Goal: Transaction & Acquisition: Subscribe to service/newsletter

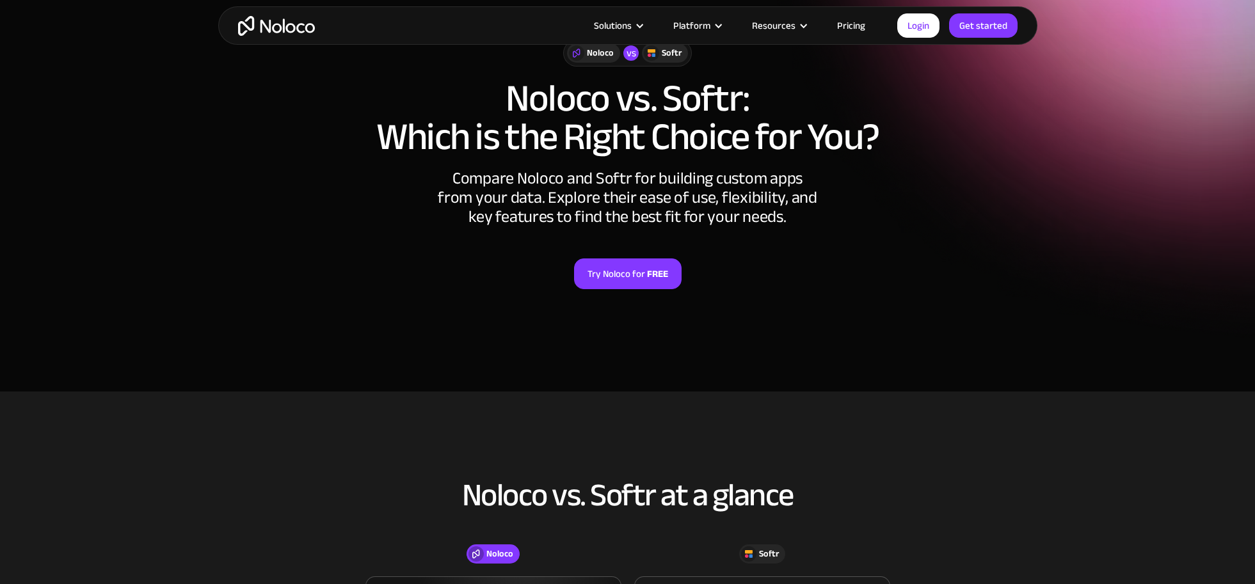
scroll to position [56, 0]
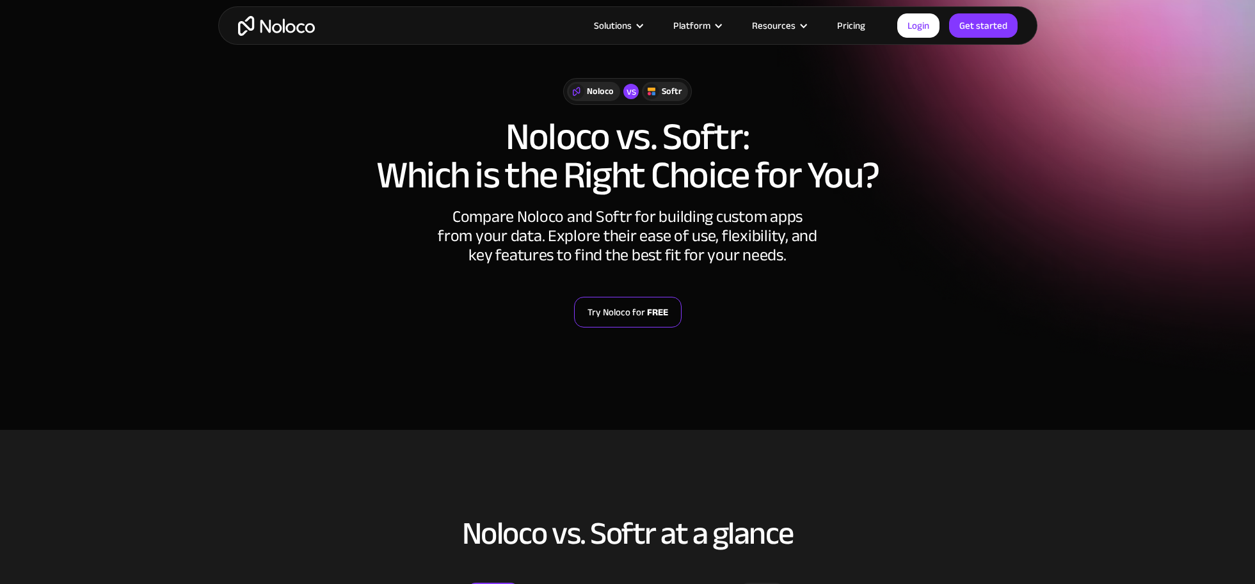
click at [626, 312] on link "Try Noloco for FREE" at bounding box center [628, 312] width 108 height 31
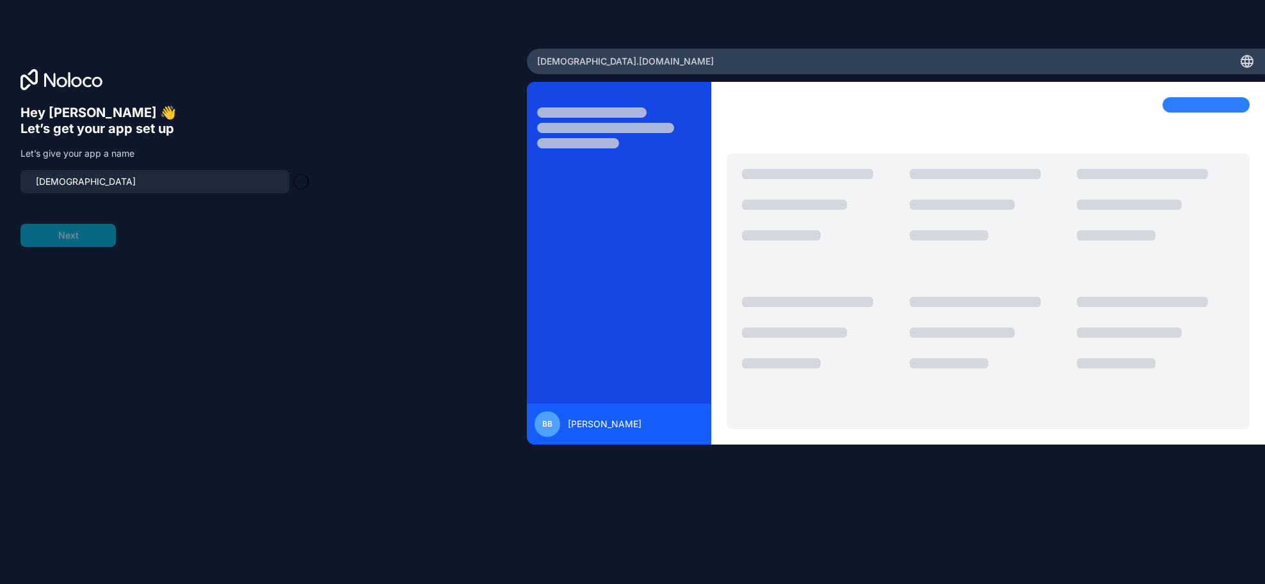
type input "ateyo-team"
click at [66, 232] on button "Next" at bounding box center [67, 235] width 95 height 23
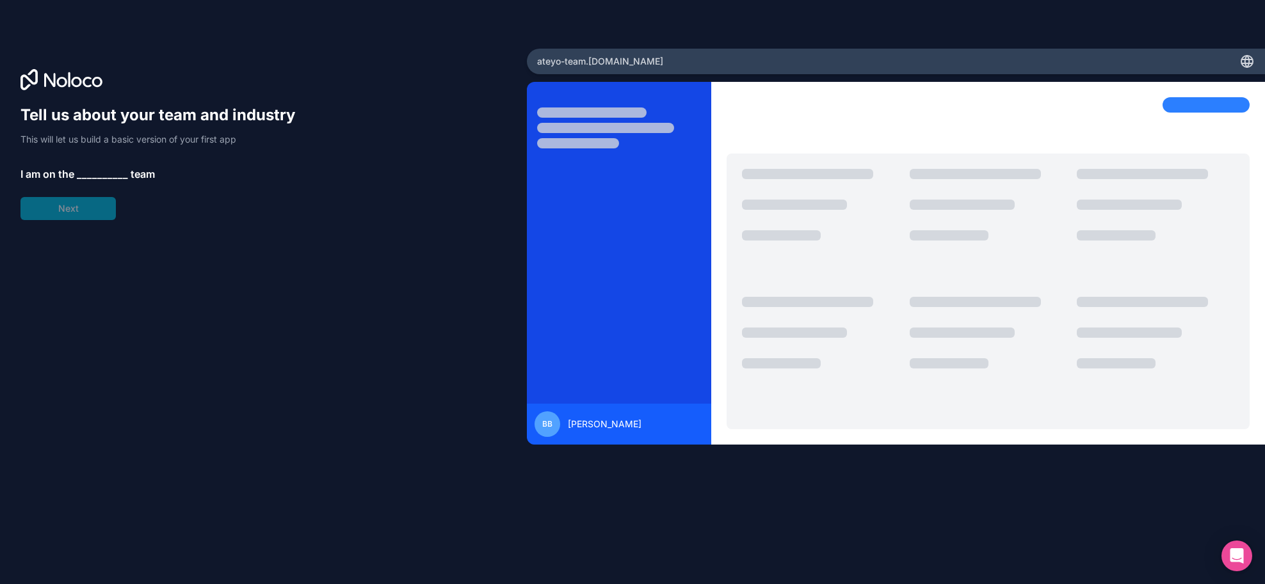
click at [102, 172] on span "__________" at bounding box center [102, 173] width 51 height 15
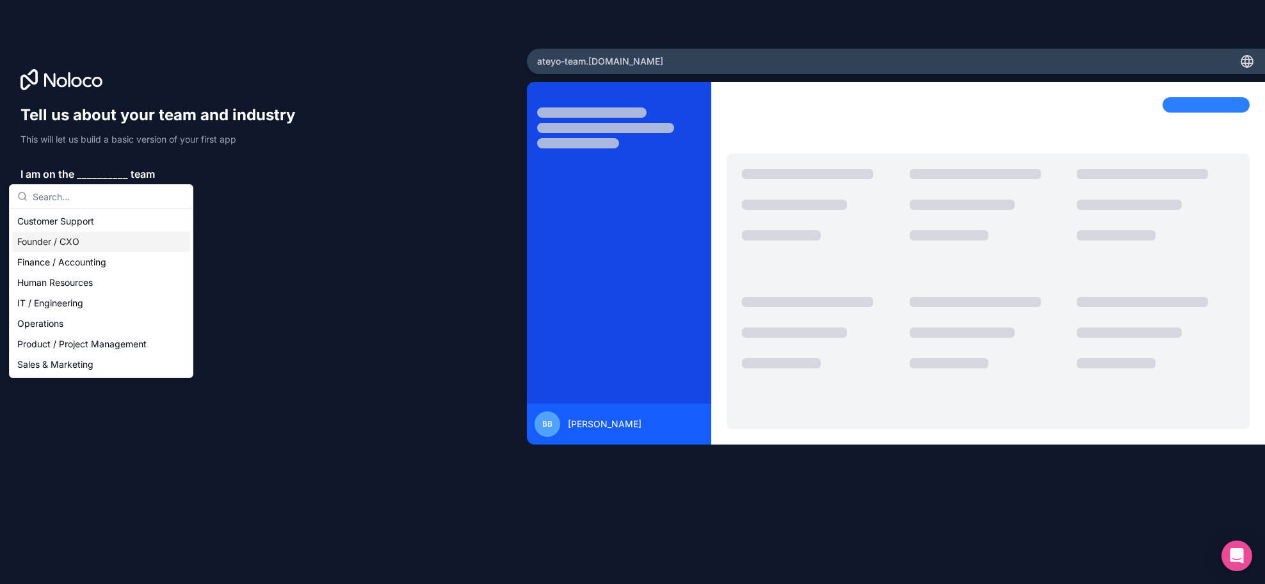
click at [96, 241] on div "Founder / CXO" at bounding box center [101, 242] width 178 height 20
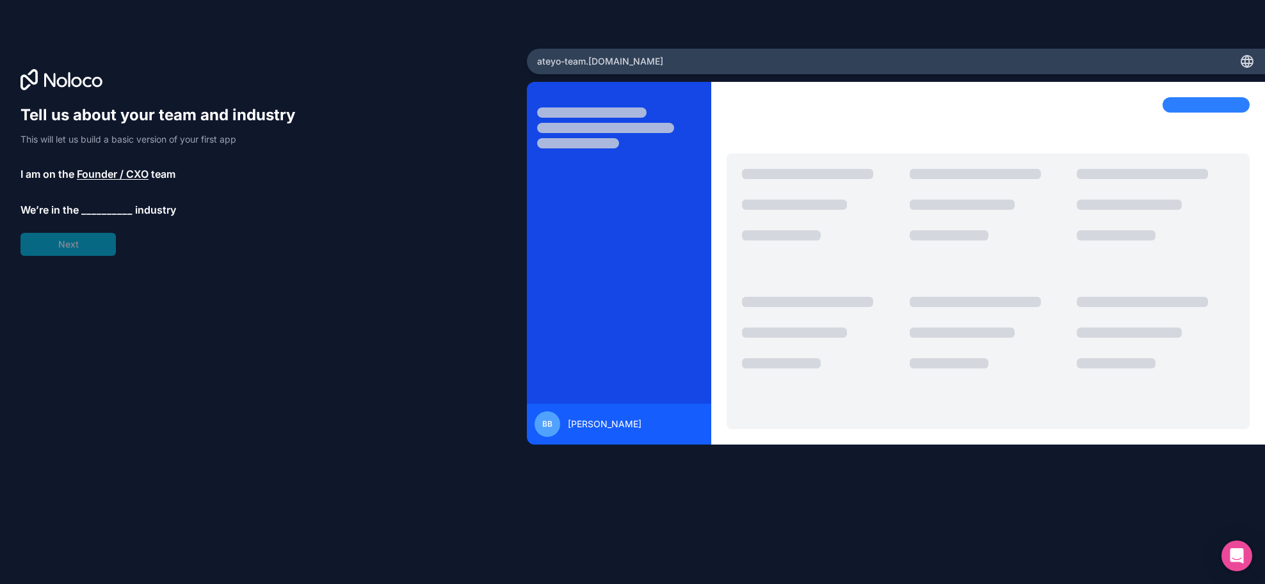
click at [95, 212] on span "__________" at bounding box center [106, 209] width 51 height 15
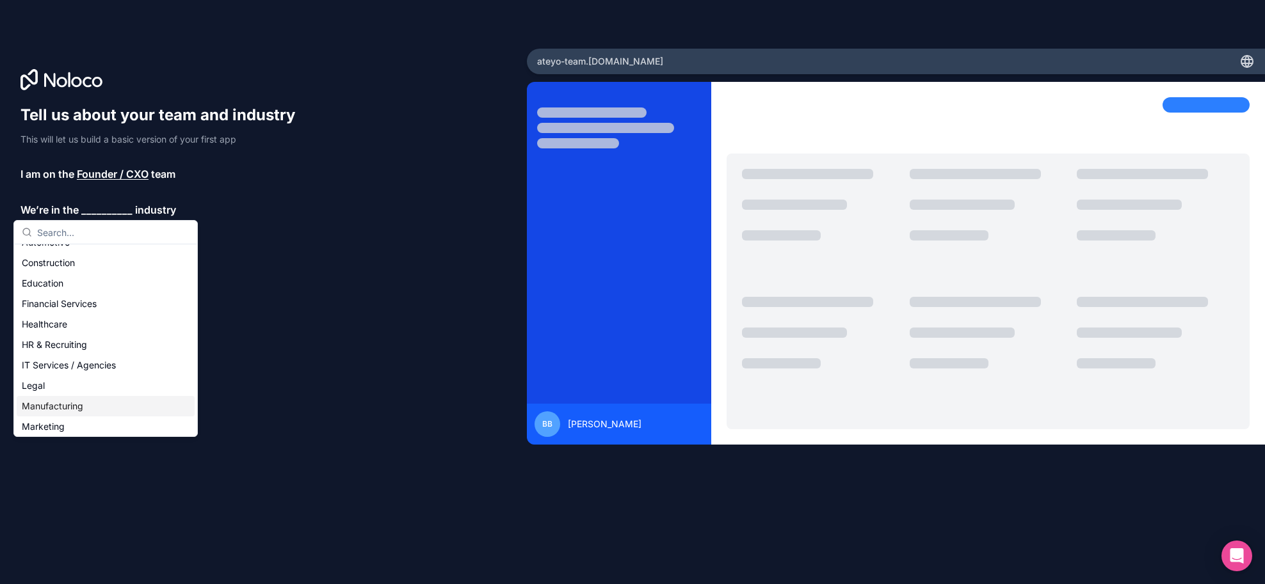
scroll to position [36, 0]
click at [118, 399] on div "Manufacturing" at bounding box center [106, 406] width 178 height 20
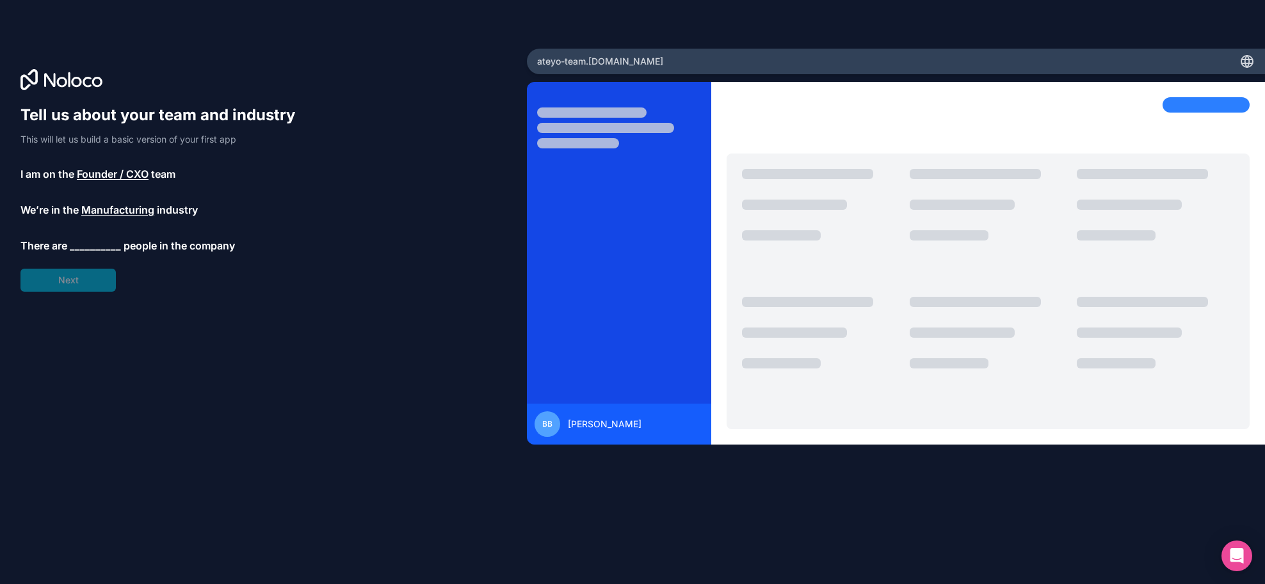
click at [101, 247] on span "__________" at bounding box center [95, 245] width 51 height 15
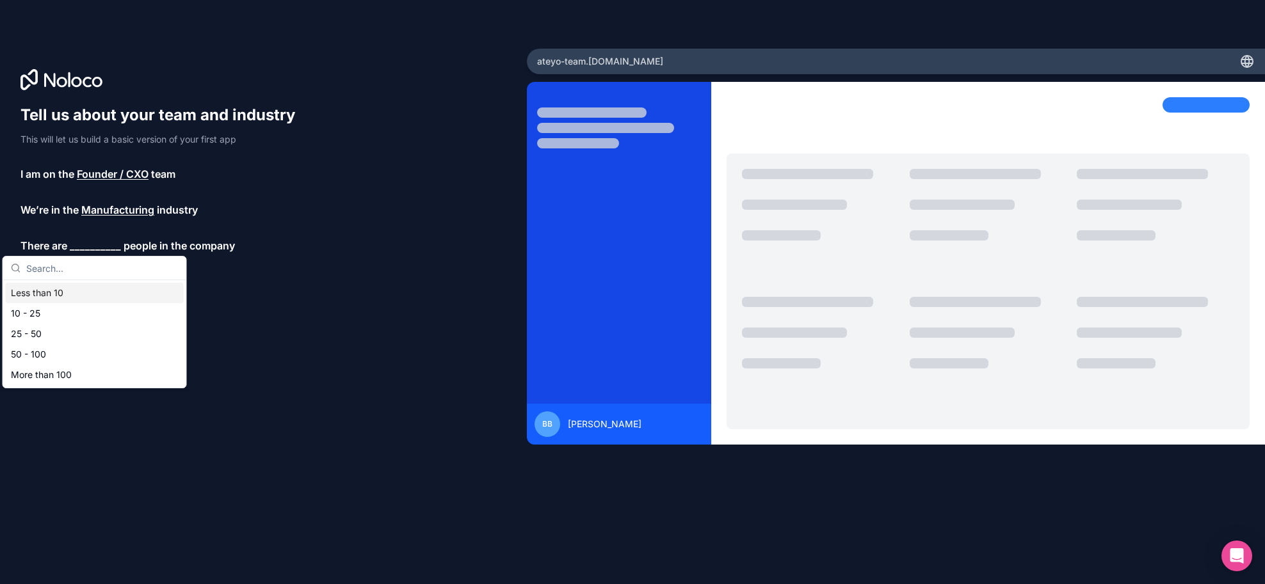
click at [99, 296] on div "Less than 10" at bounding box center [95, 293] width 178 height 20
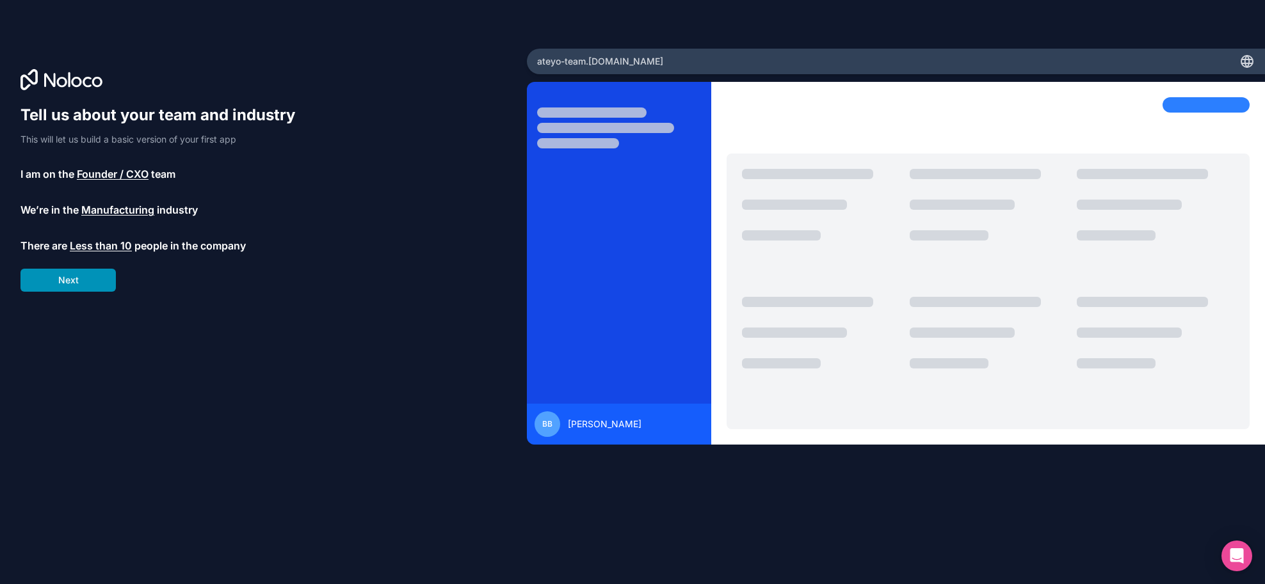
click at [82, 286] on button "Next" at bounding box center [67, 280] width 95 height 23
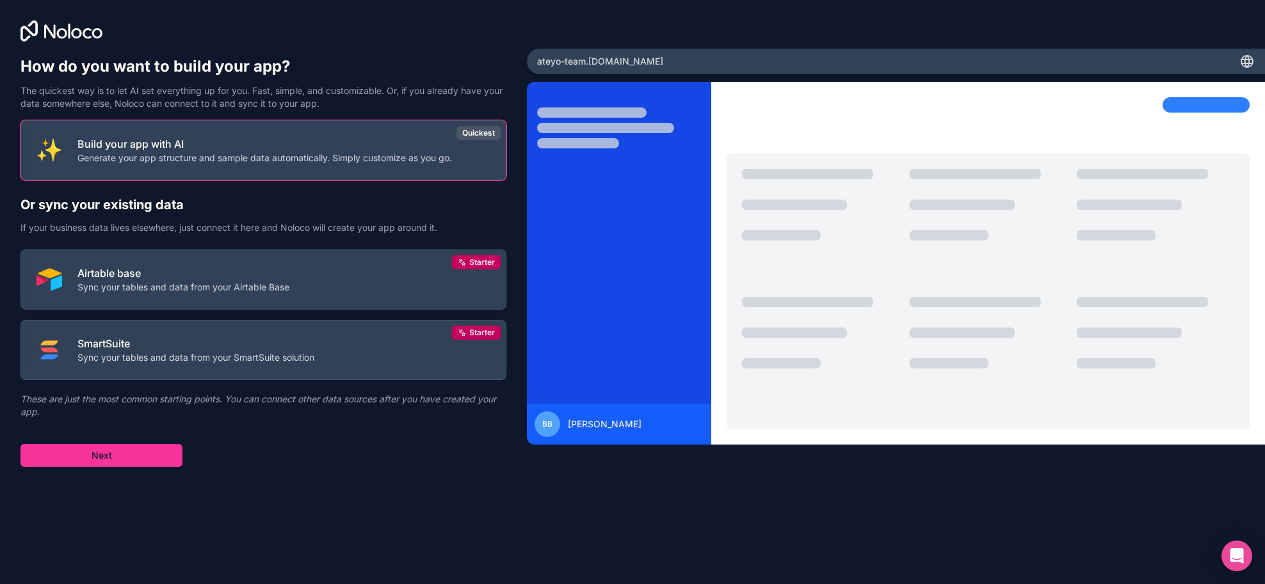
click at [82, 286] on p "Sync your tables and data from your Airtable Base" at bounding box center [183, 287] width 212 height 13
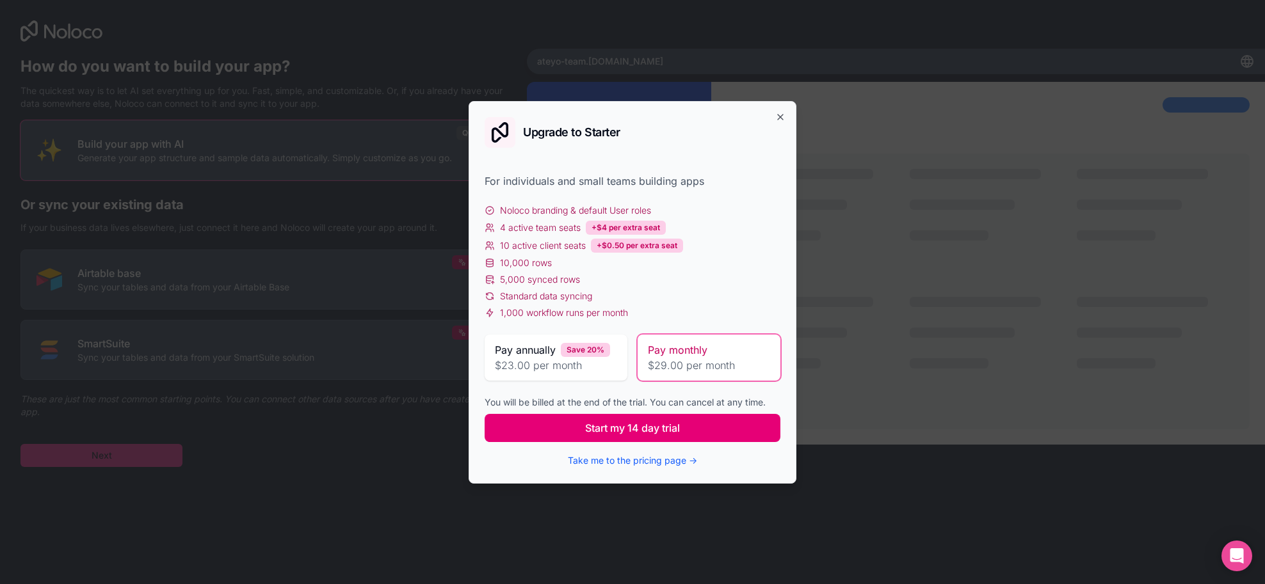
click at [650, 428] on span "Start my 14 day trial" at bounding box center [632, 427] width 95 height 15
